Goal: Check status: Check status

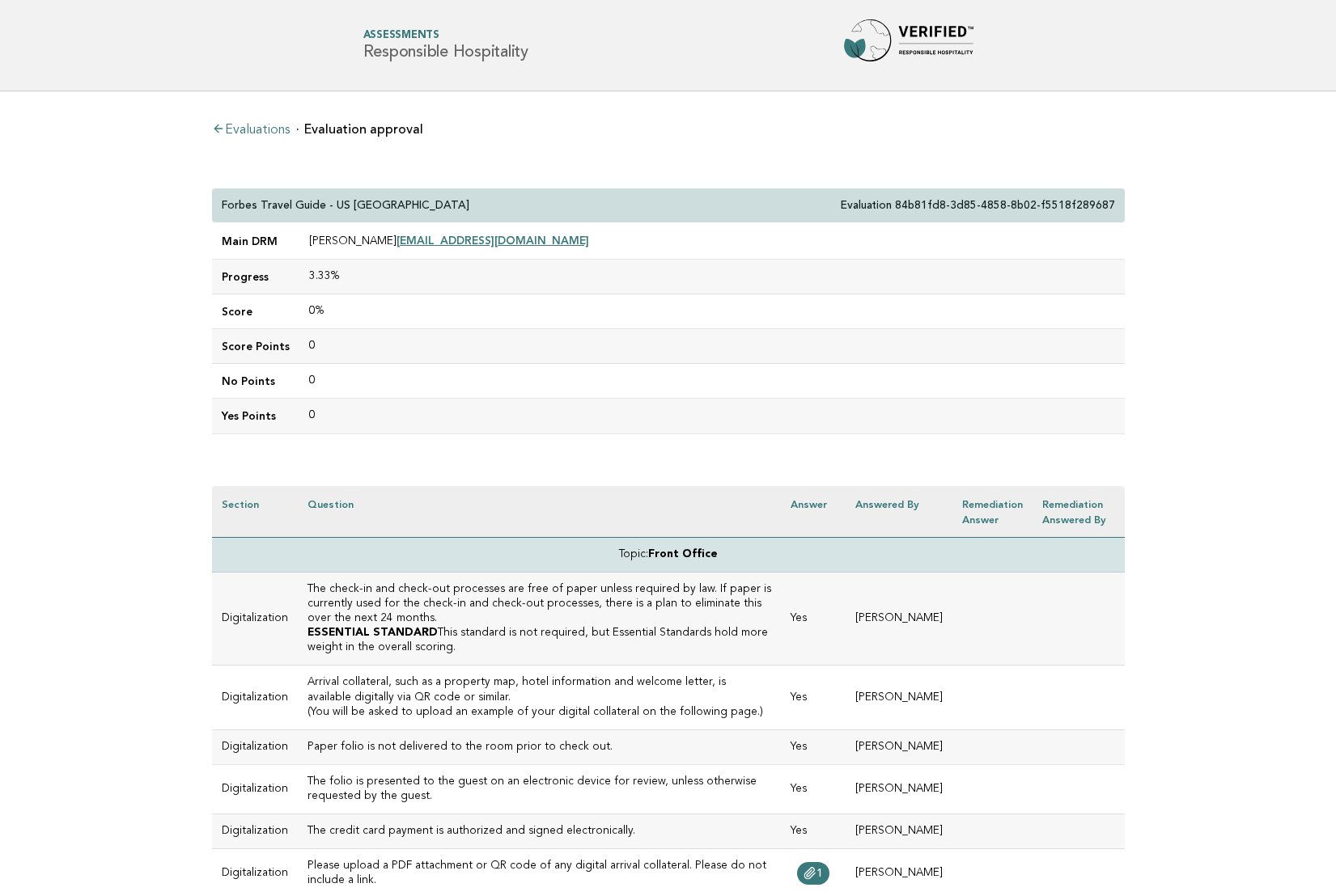
click at [256, 127] on link "Evaluations" at bounding box center [250, 130] width 78 height 13
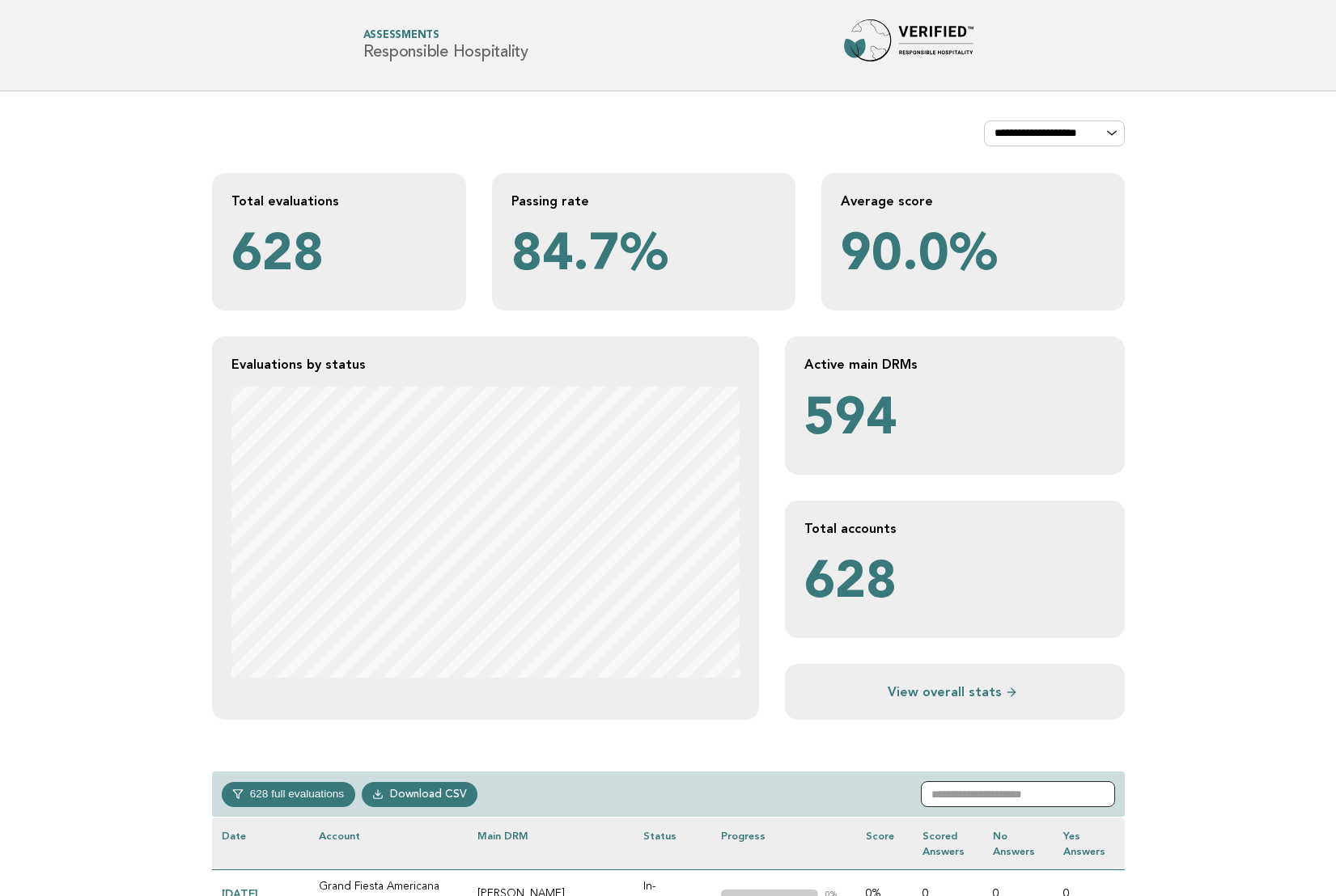
click at [974, 793] on input "text" at bounding box center [1018, 794] width 195 height 26
paste input "**********"
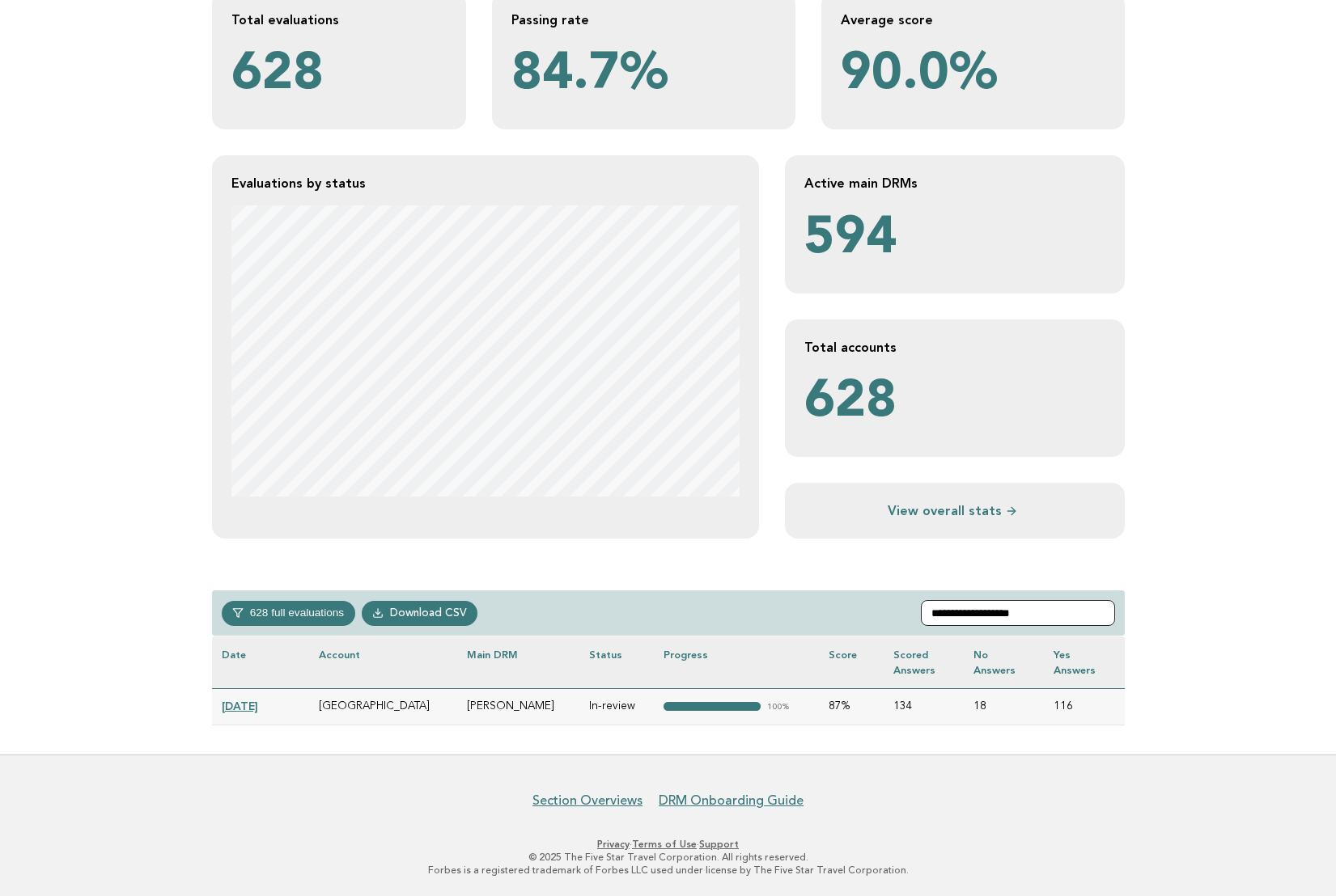
scroll to position [181, 0]
type input "**********"
click at [252, 702] on link "2025-01-17" at bounding box center [240, 706] width 37 height 13
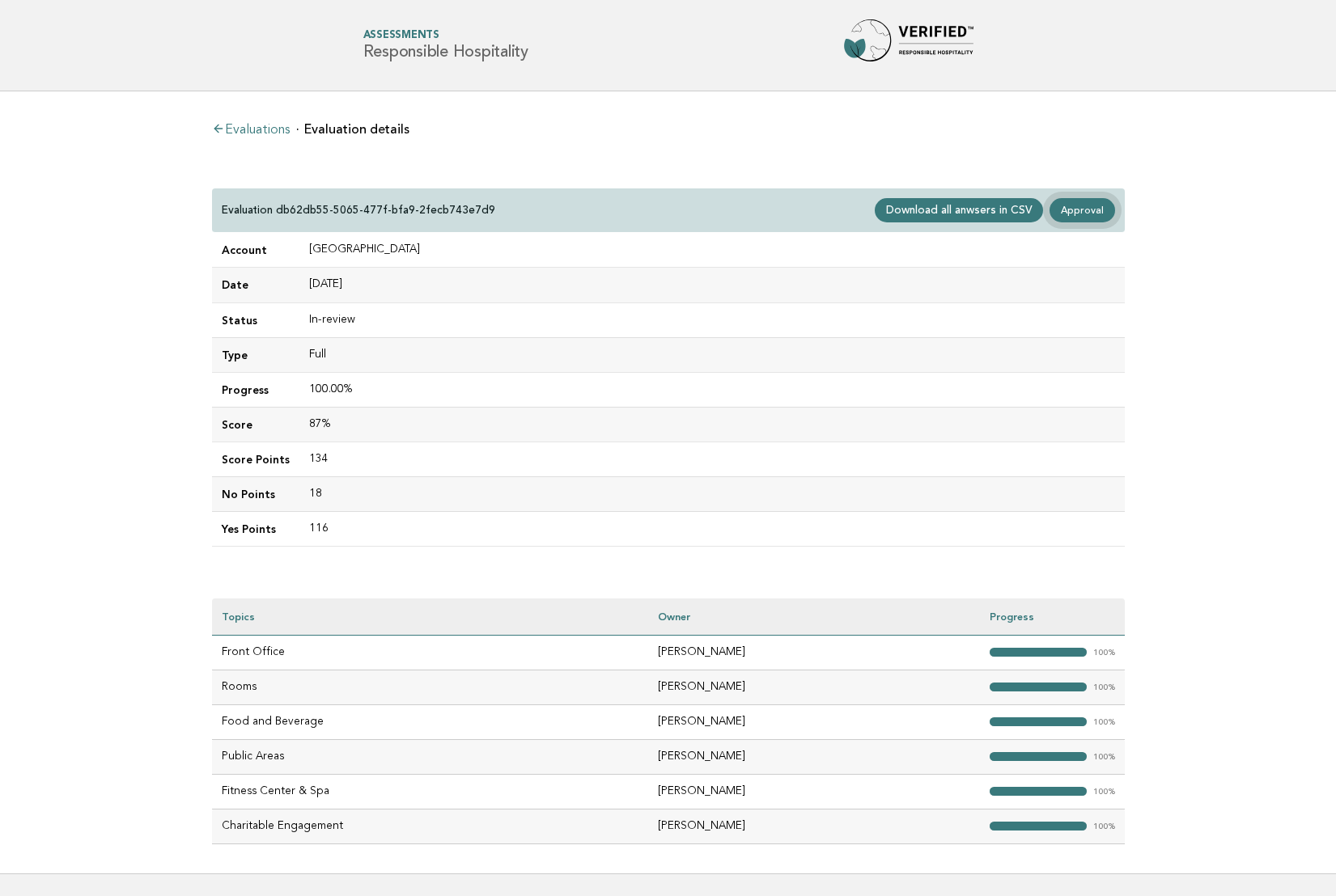
click at [1080, 210] on link "Approval" at bounding box center [1081, 210] width 65 height 24
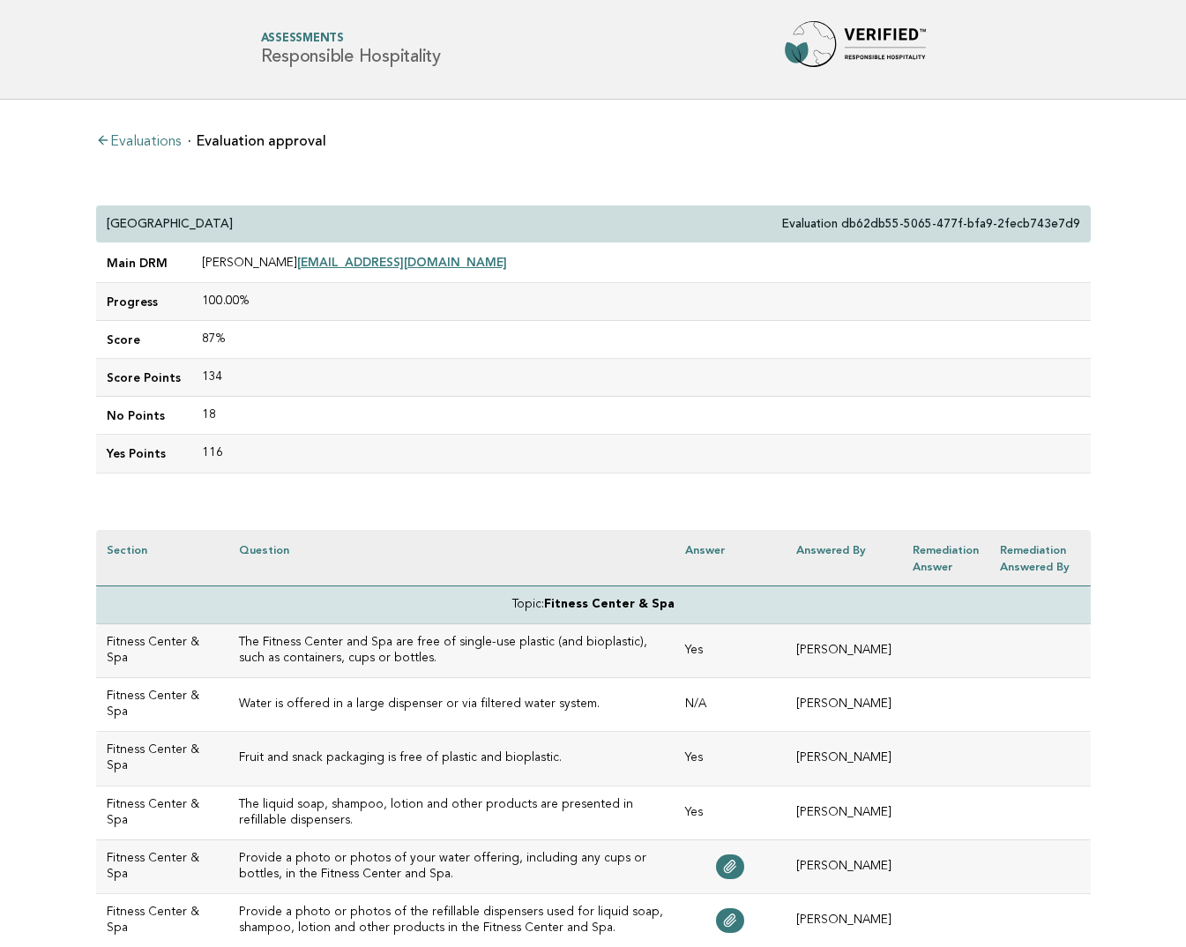
click at [135, 138] on link "Evaluations" at bounding box center [138, 142] width 85 height 14
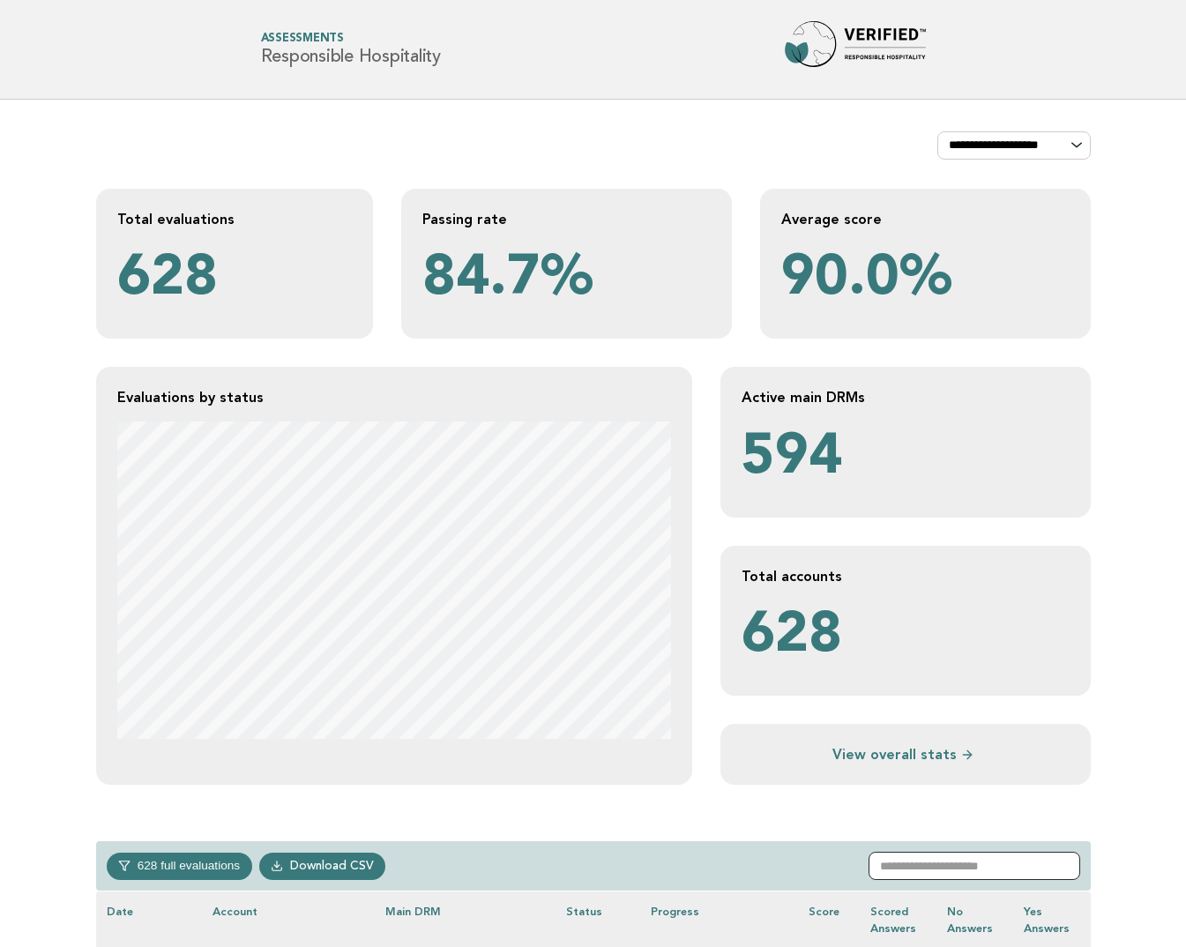
click at [934, 860] on input "text" at bounding box center [974, 866] width 212 height 28
type input "*****"
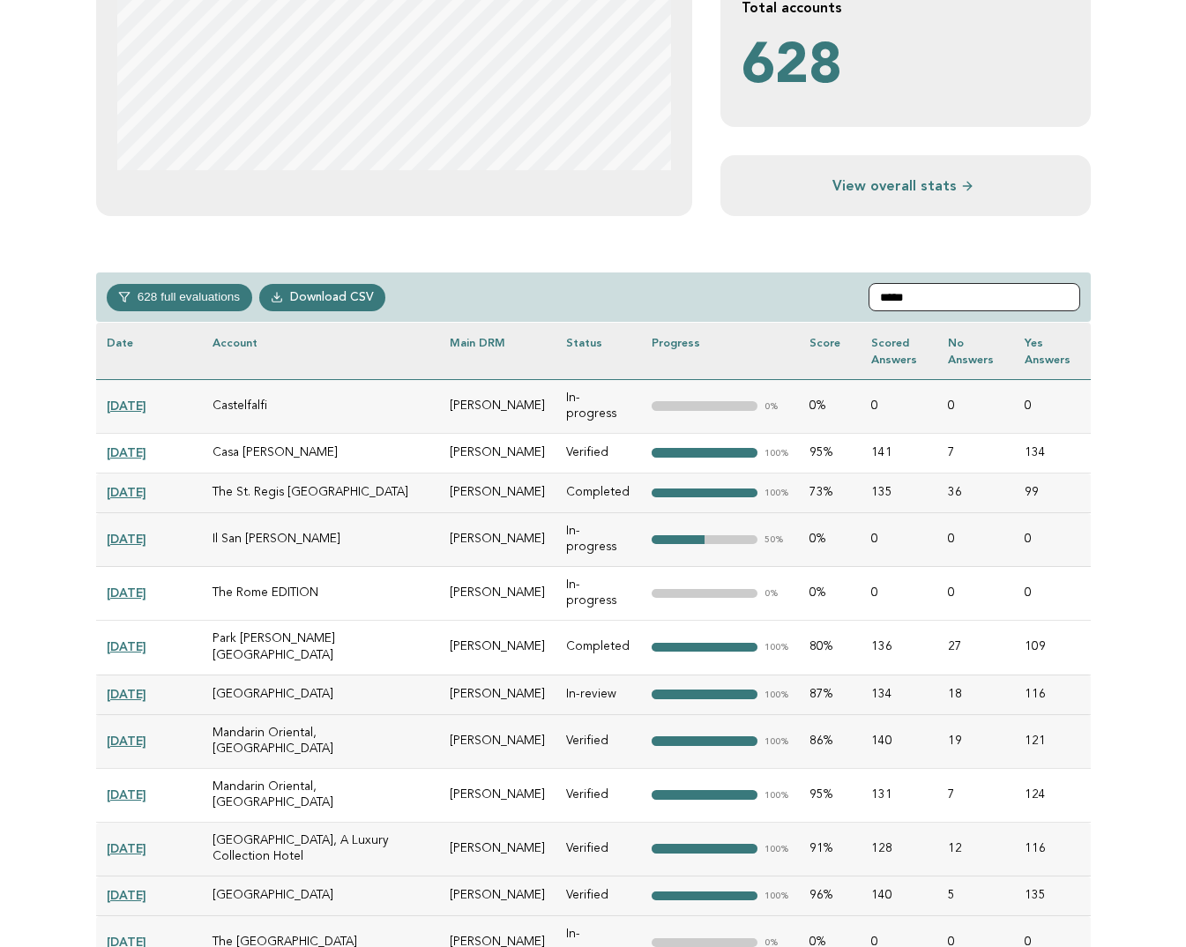
scroll to position [583, 0]
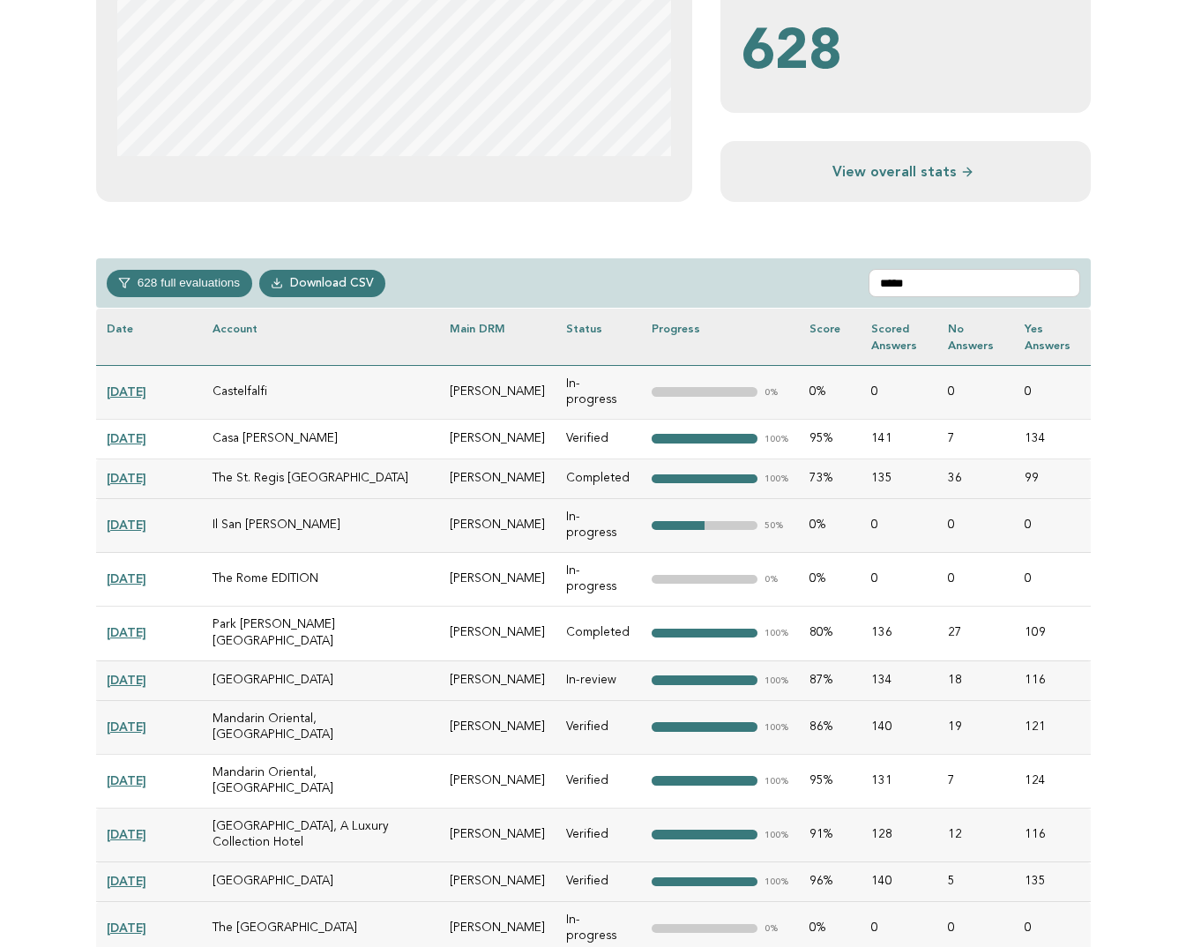
click at [146, 719] on link "2025-01-13" at bounding box center [127, 726] width 40 height 14
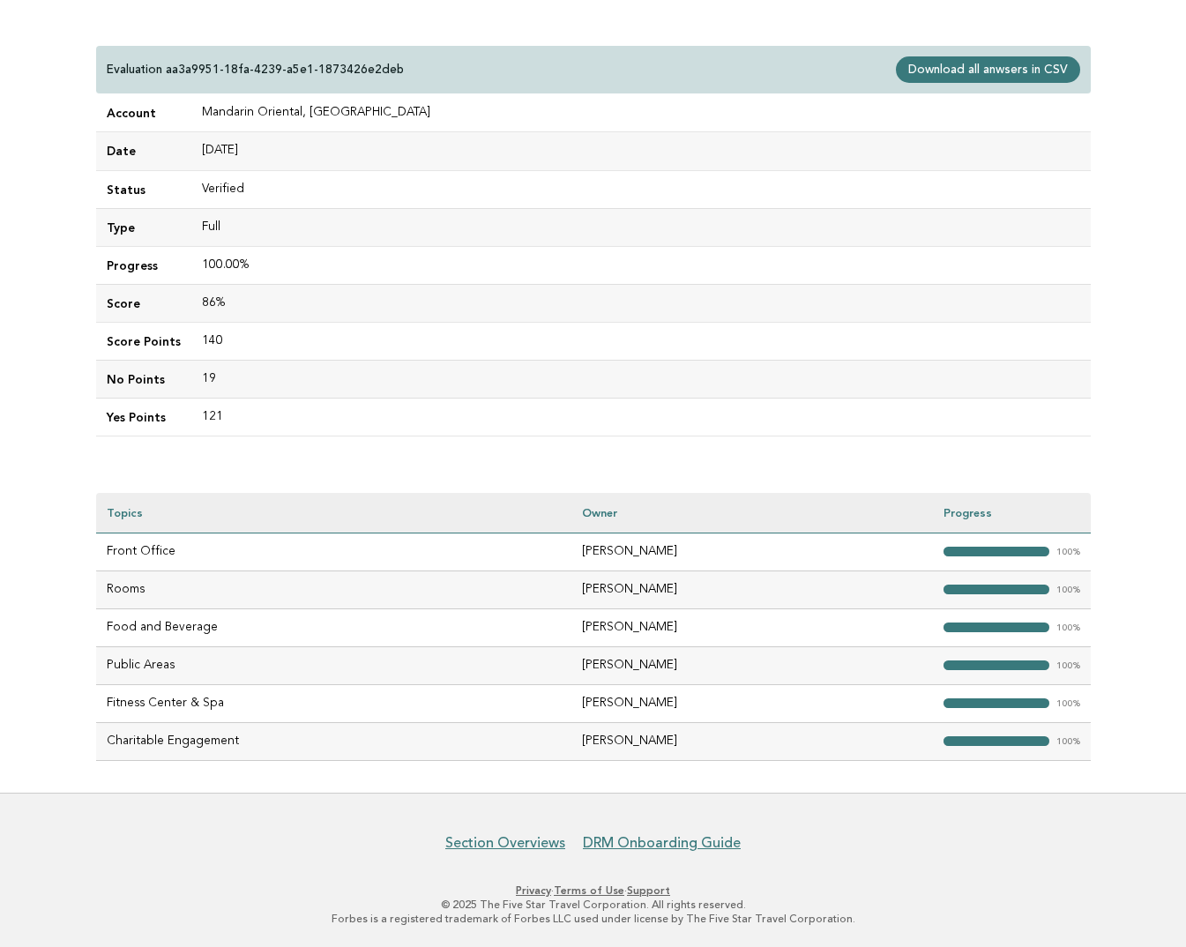
scroll to position [159, 0]
click at [986, 63] on link "Download all anwsers in CSV" at bounding box center [987, 70] width 183 height 26
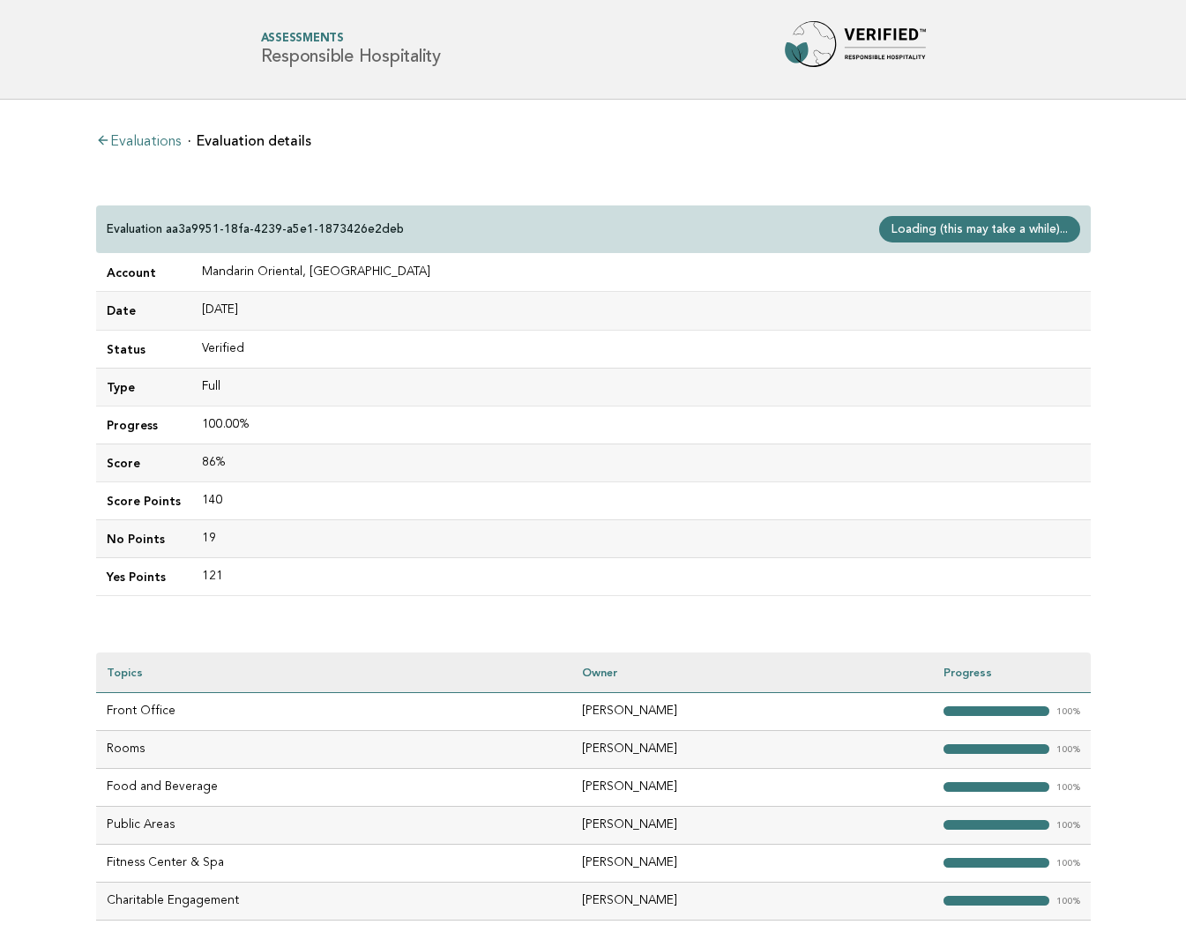
scroll to position [0, 0]
click at [140, 145] on link "Evaluations" at bounding box center [138, 142] width 85 height 14
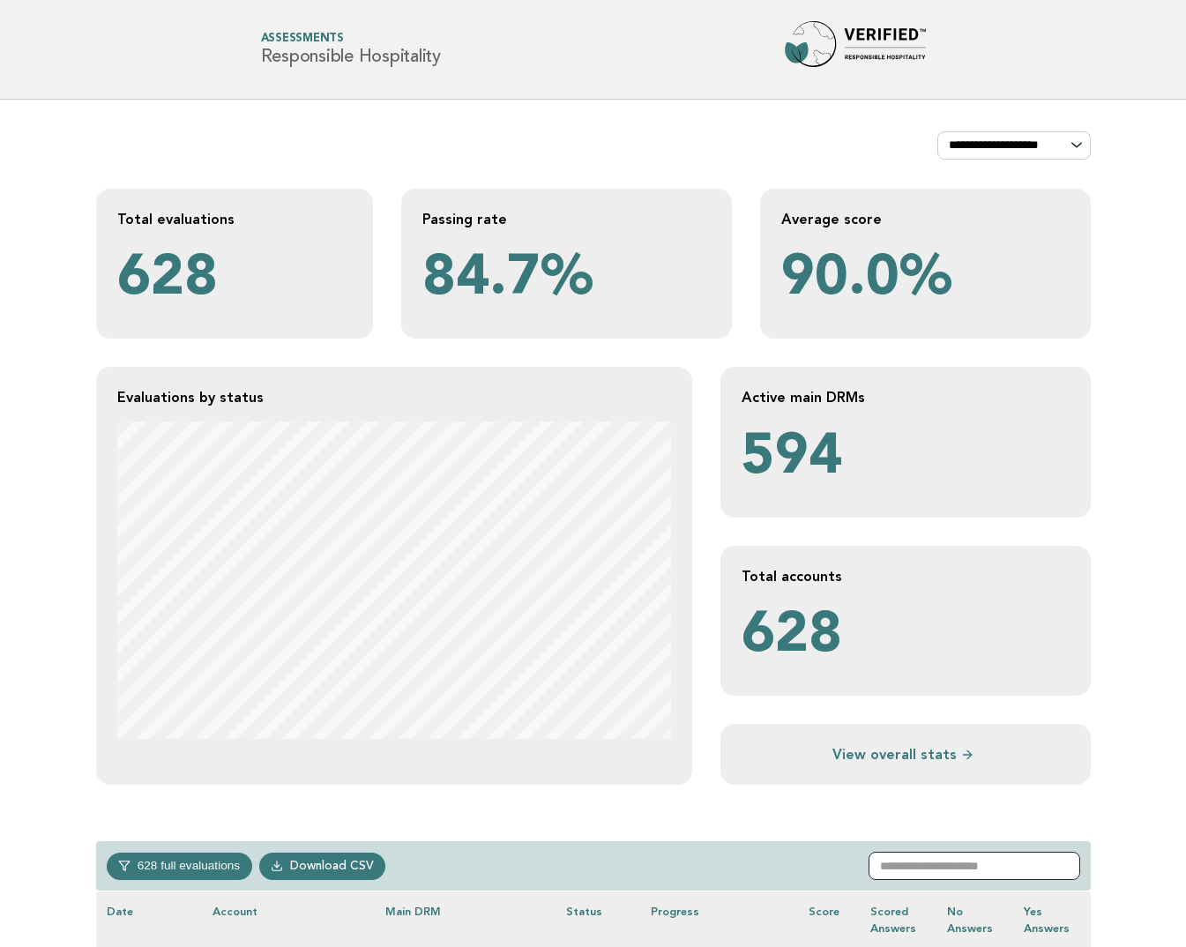
click at [950, 861] on input "text" at bounding box center [974, 866] width 212 height 28
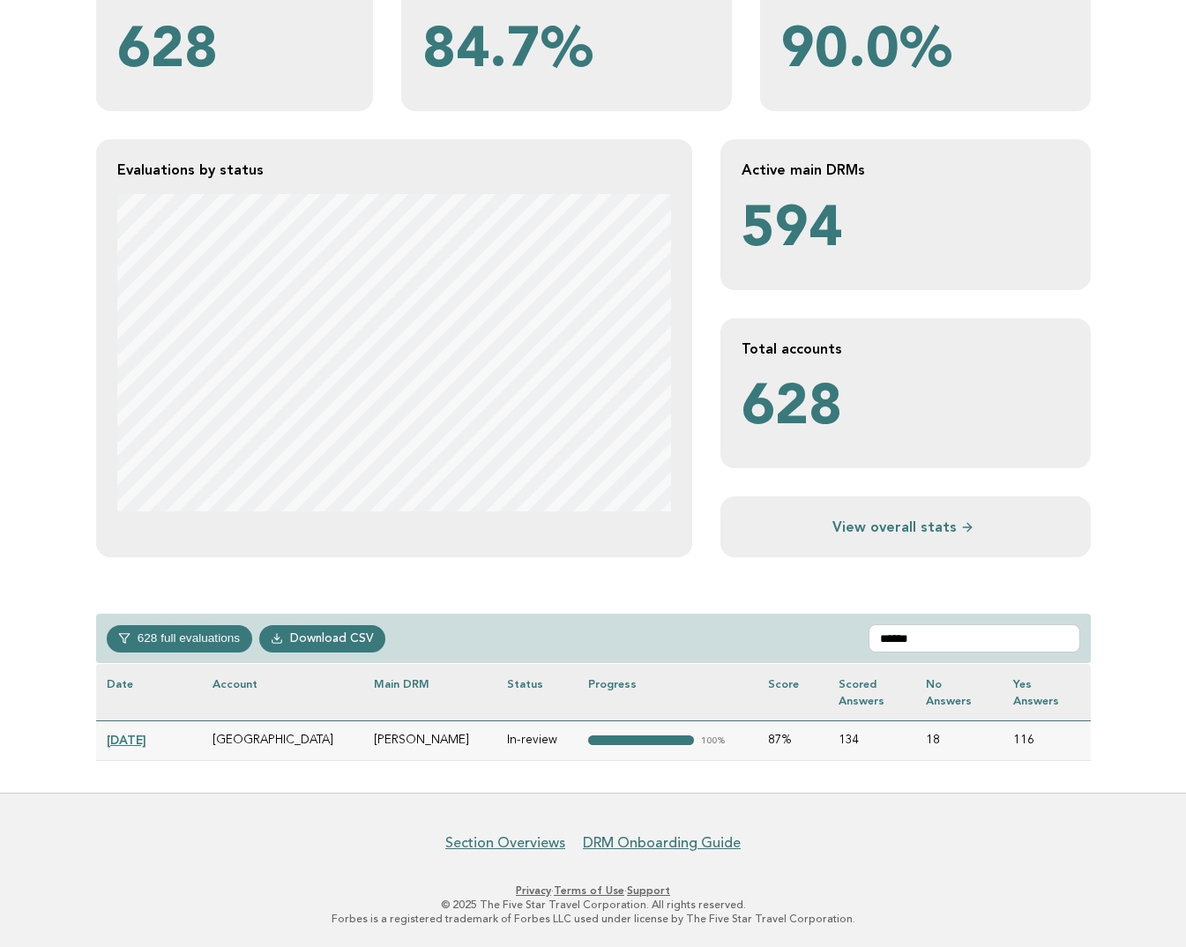
scroll to position [227, 0]
type input "******"
click at [145, 743] on link "2025-01-17" at bounding box center [127, 741] width 40 height 14
click at [145, 741] on link "2025-01-17" at bounding box center [127, 741] width 40 height 14
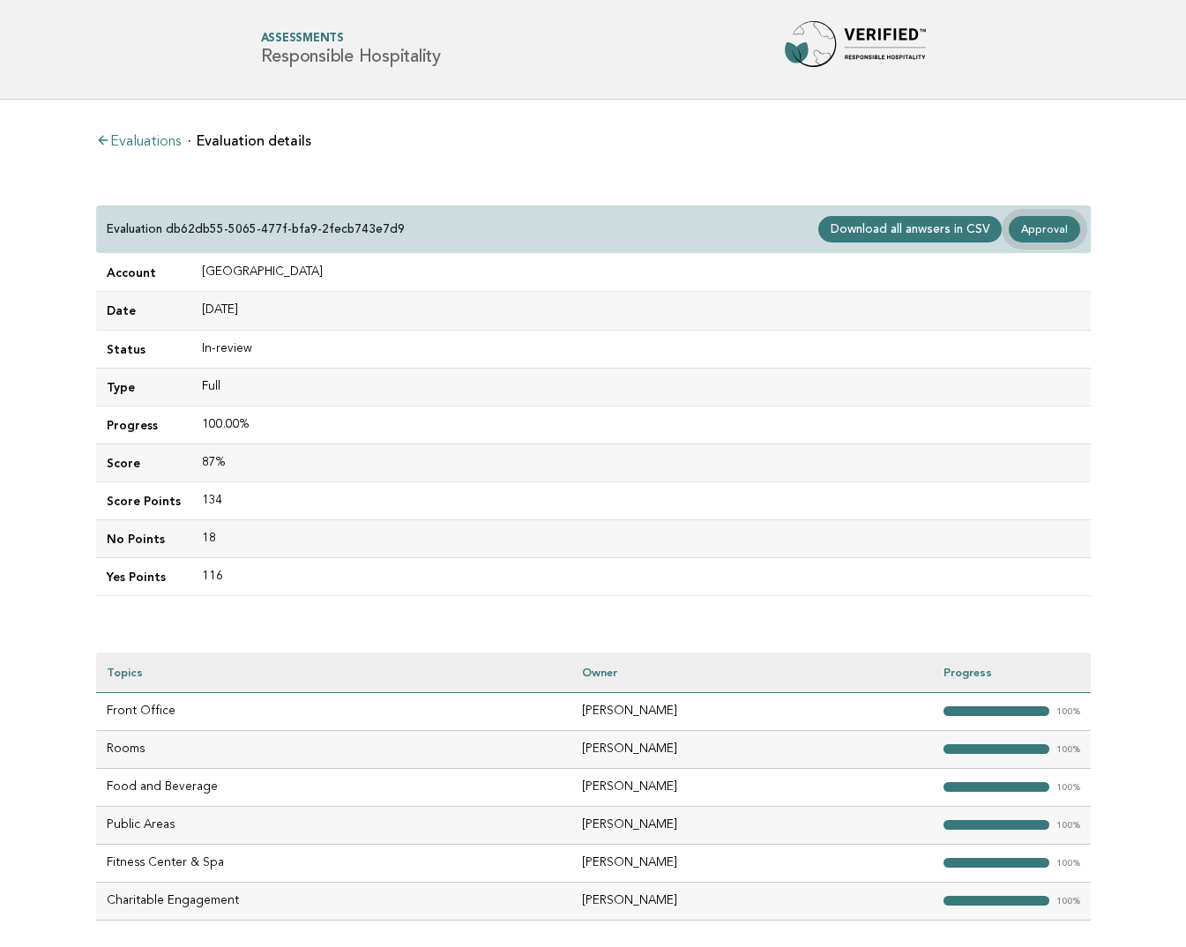
click at [1046, 232] on link "Approval" at bounding box center [1044, 229] width 71 height 26
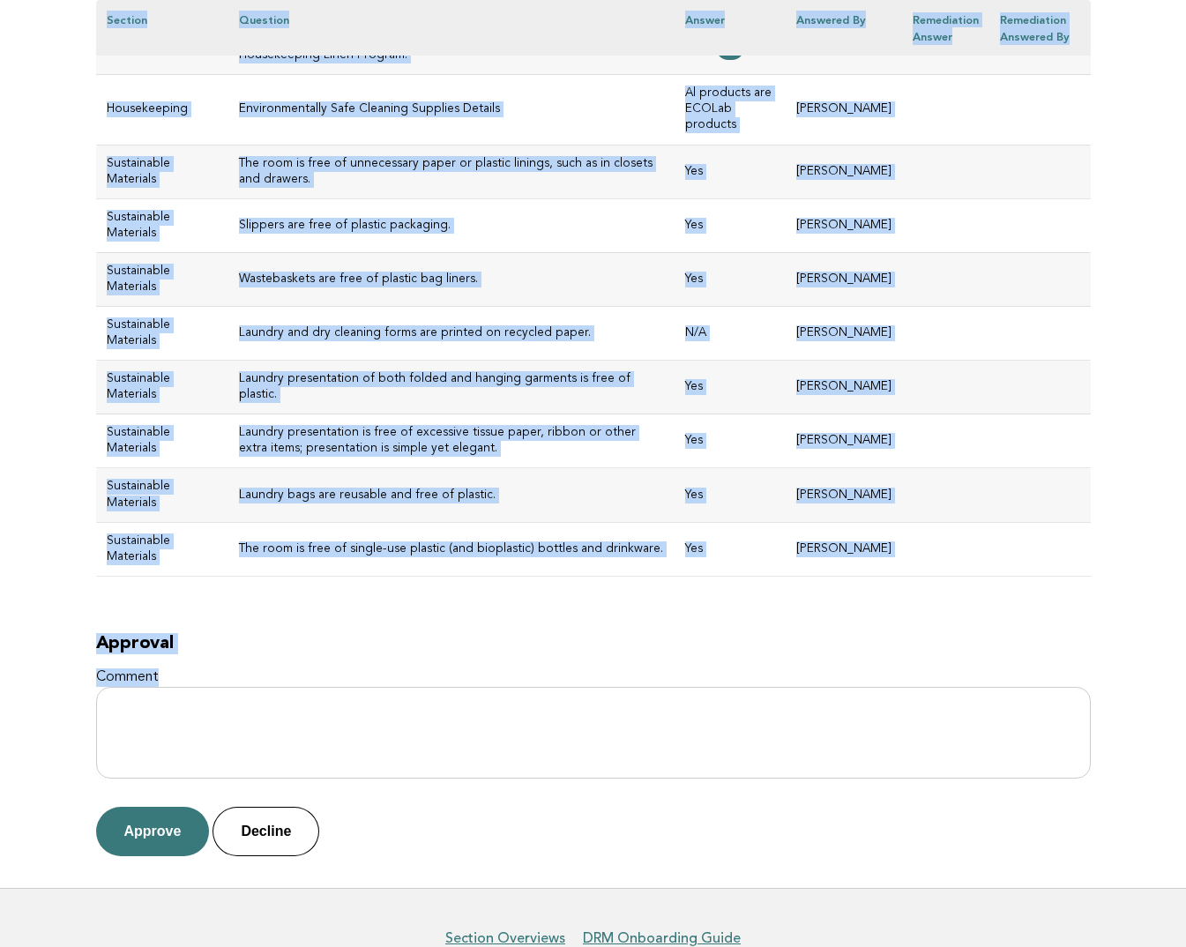
scroll to position [8483, 0]
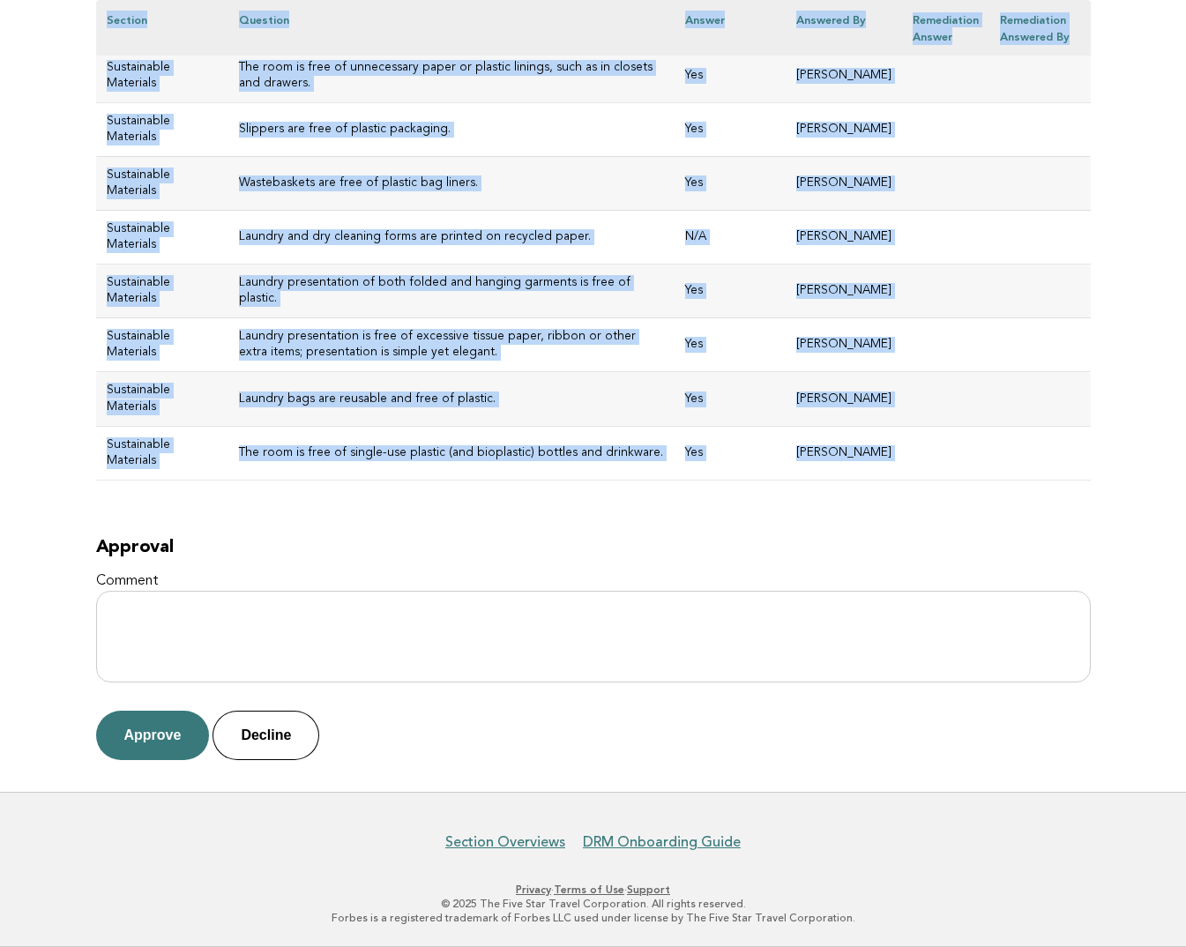
drag, startPoint x: 107, startPoint y: 222, endPoint x: 784, endPoint y: 512, distance: 736.6
copy div "Armani Hotel Milano Evaluation db62db55-5065-477f-bfa9-2fecb743e7d9 Main DRM Da…"
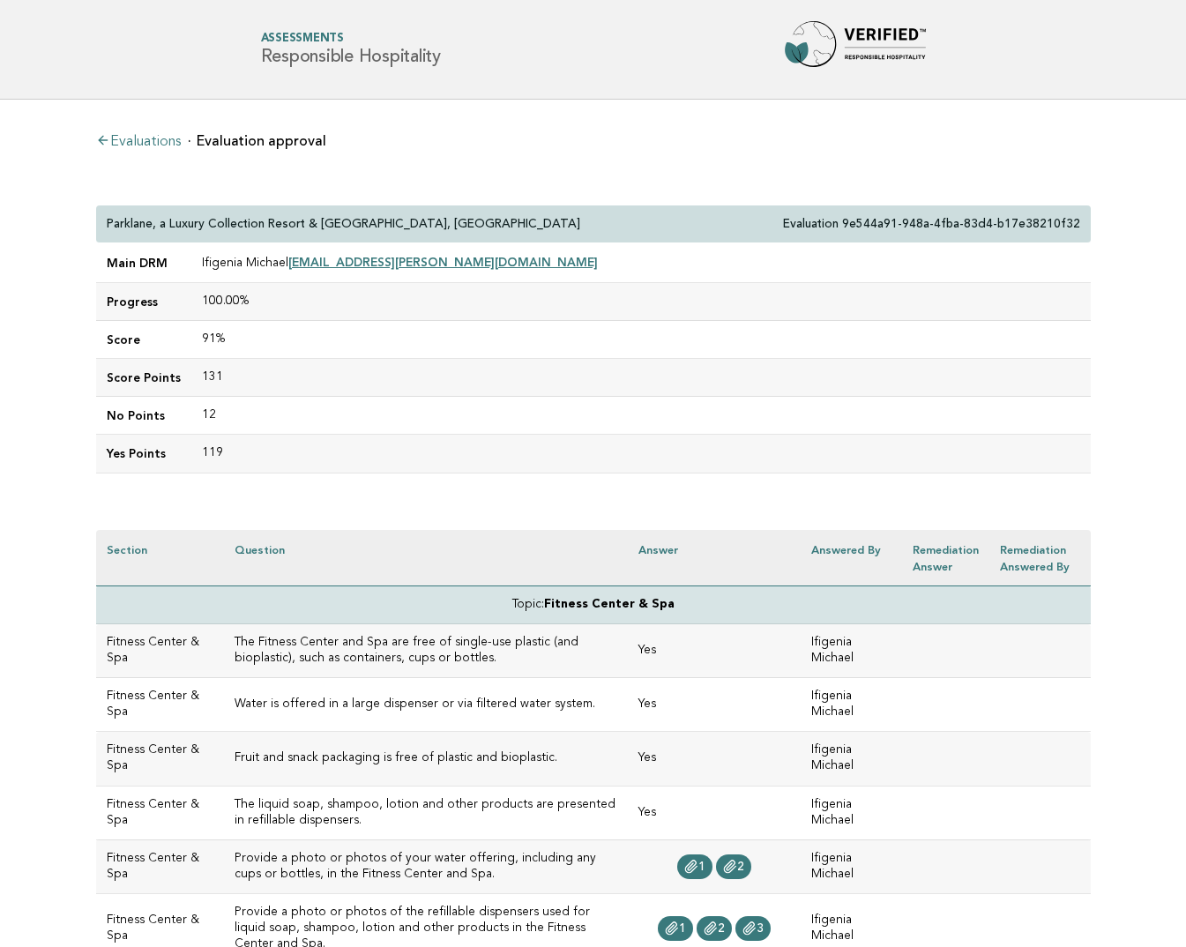
click at [146, 142] on link "Evaluations" at bounding box center [138, 142] width 85 height 14
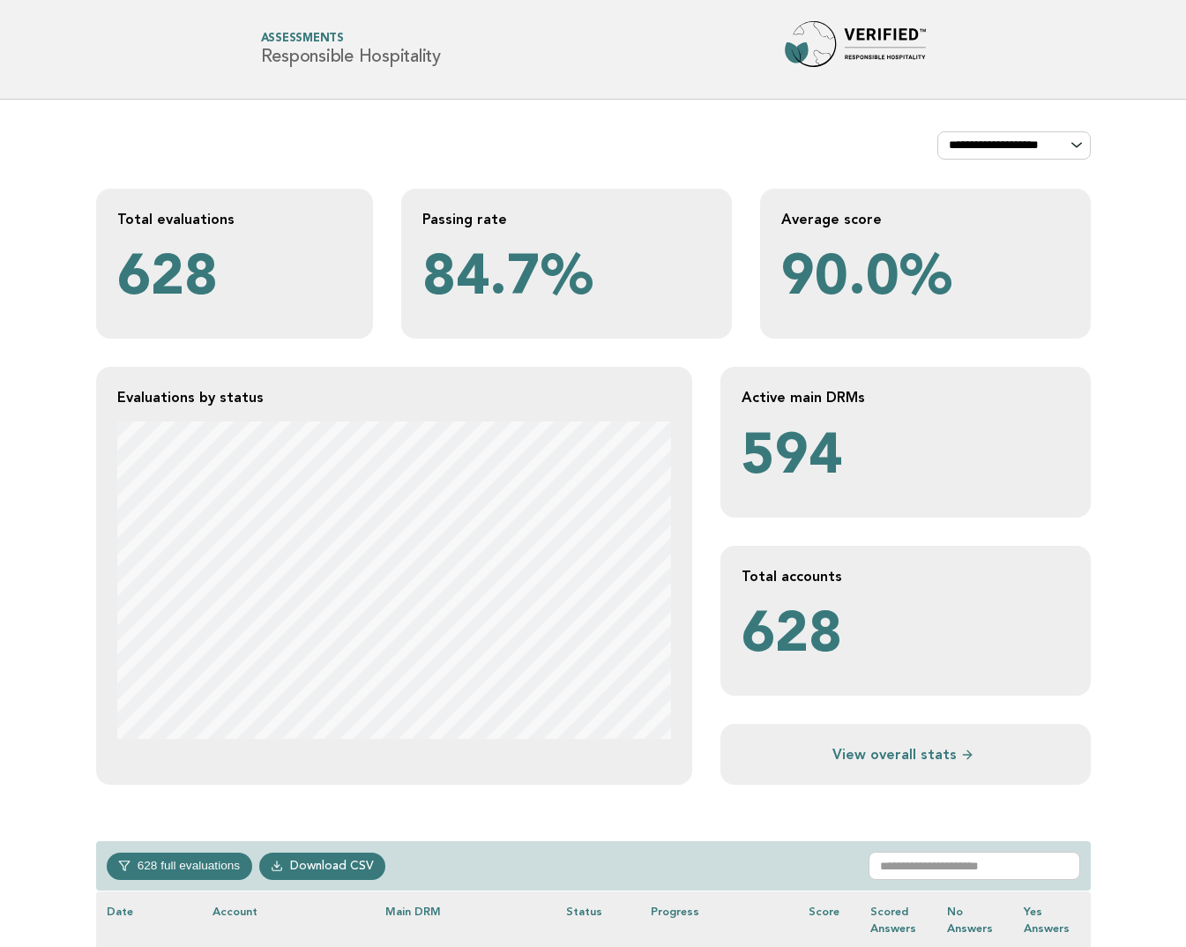
click at [949, 849] on div "628 full evaluations In-progress 246 In-review 23 Completed 55 Verified 304 Dow…" at bounding box center [593, 866] width 994 height 50
click at [930, 865] on input "text" at bounding box center [974, 866] width 212 height 28
paste input "**********"
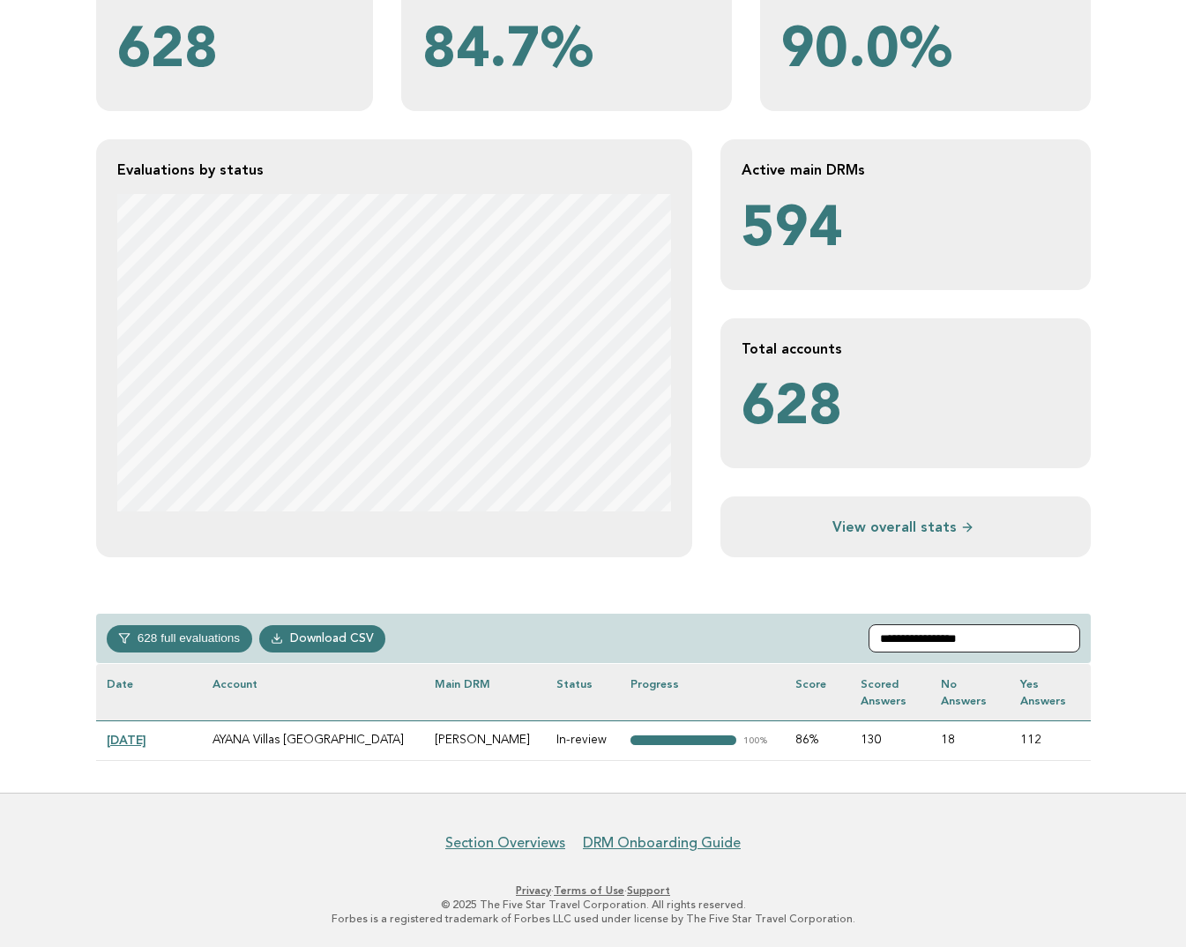
scroll to position [227, 0]
type input "**********"
click at [145, 739] on link "[DATE]" at bounding box center [127, 741] width 40 height 14
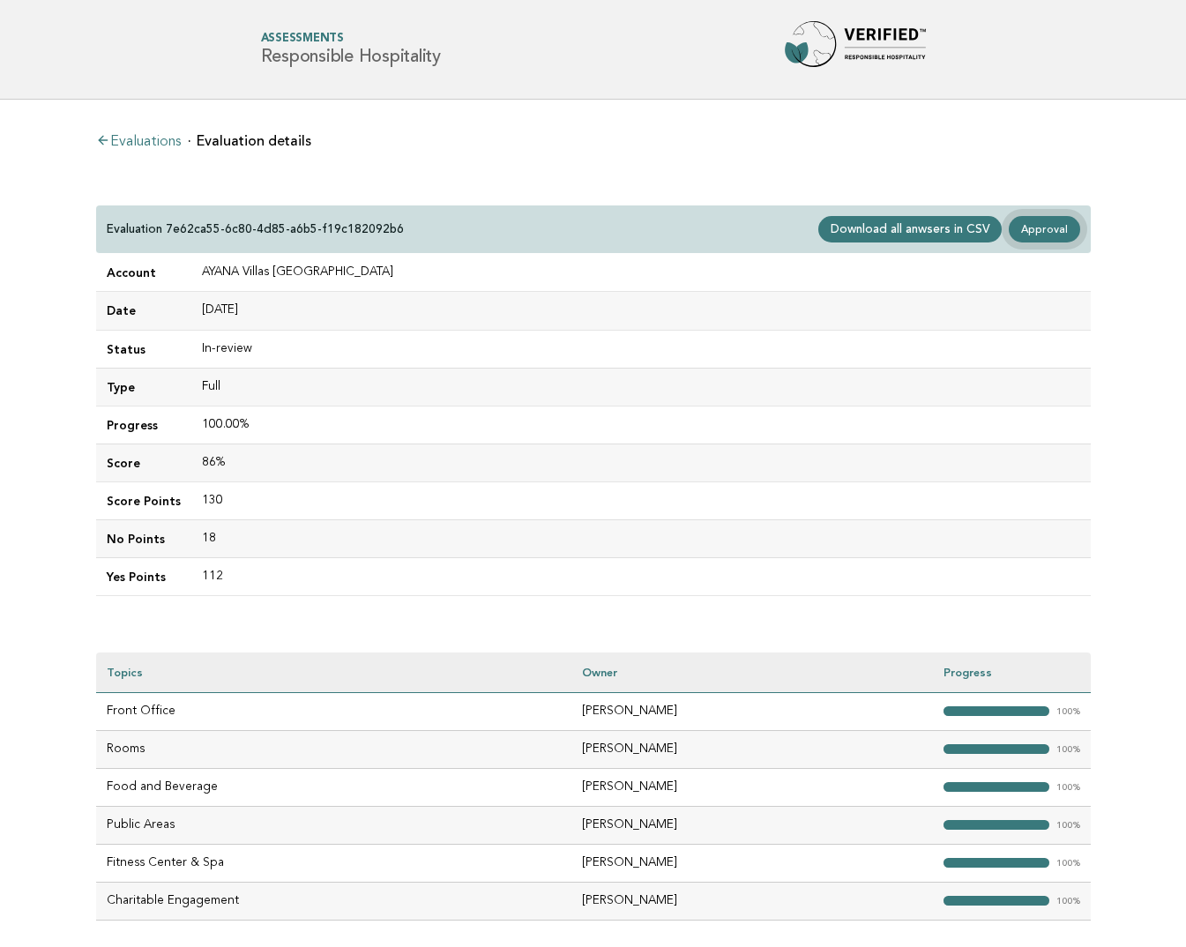
click at [1040, 232] on link "Approval" at bounding box center [1044, 229] width 71 height 26
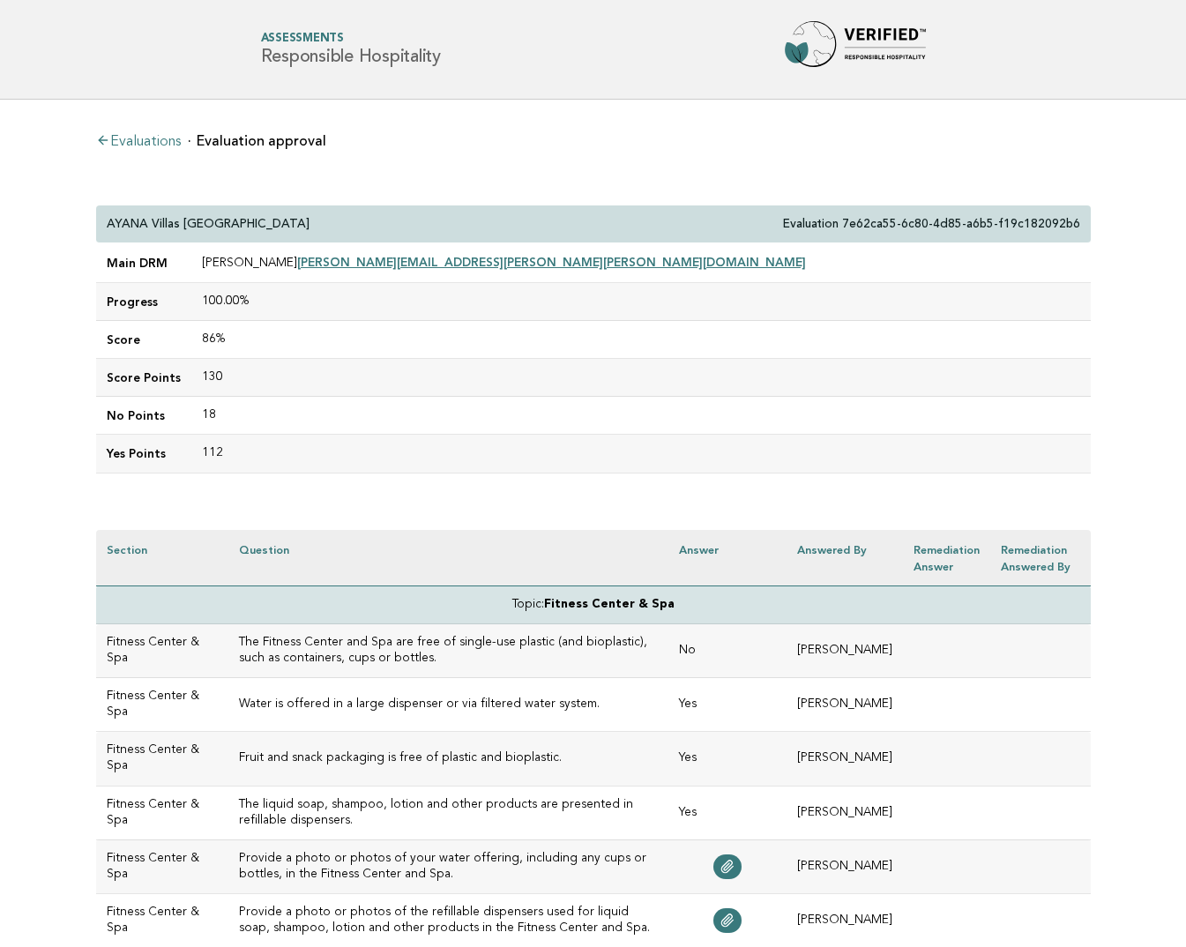
drag, startPoint x: 225, startPoint y: 220, endPoint x: 80, endPoint y: 221, distance: 144.6
copy p "AYANA Villas [GEOGRAPHIC_DATA]"
